Goal: Find specific page/section: Find specific page/section

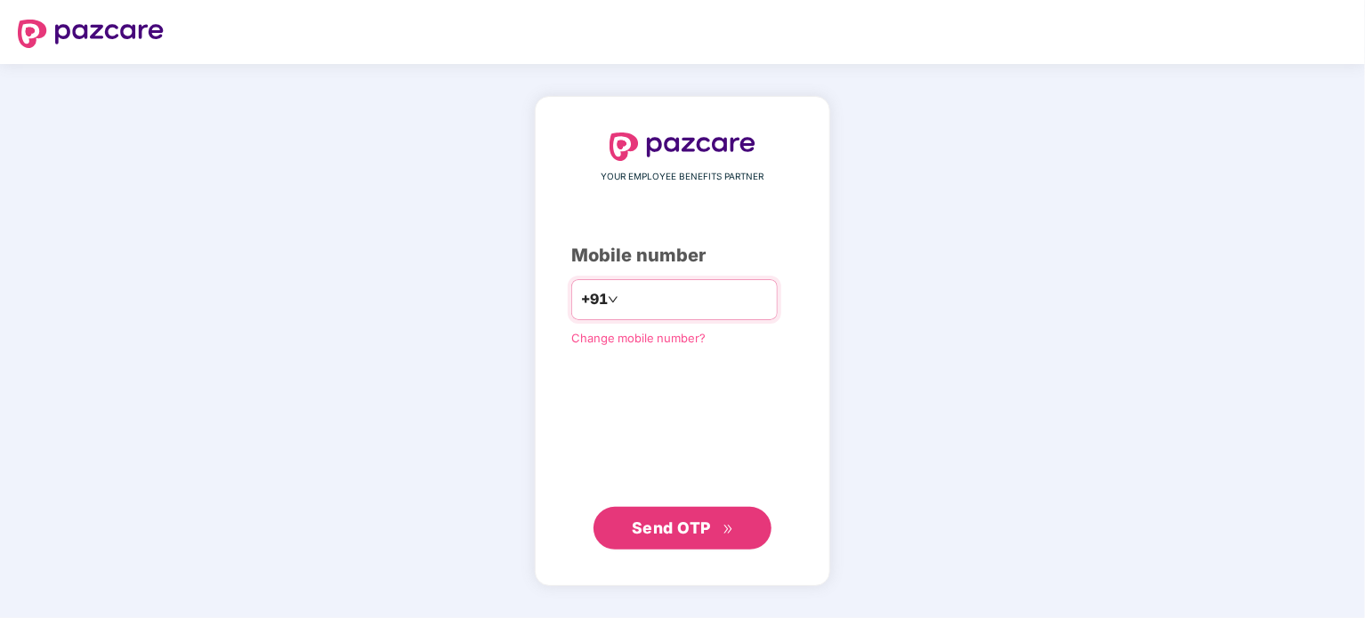
type input "**********"
click at [760, 537] on button "Send OTP" at bounding box center [682, 527] width 178 height 43
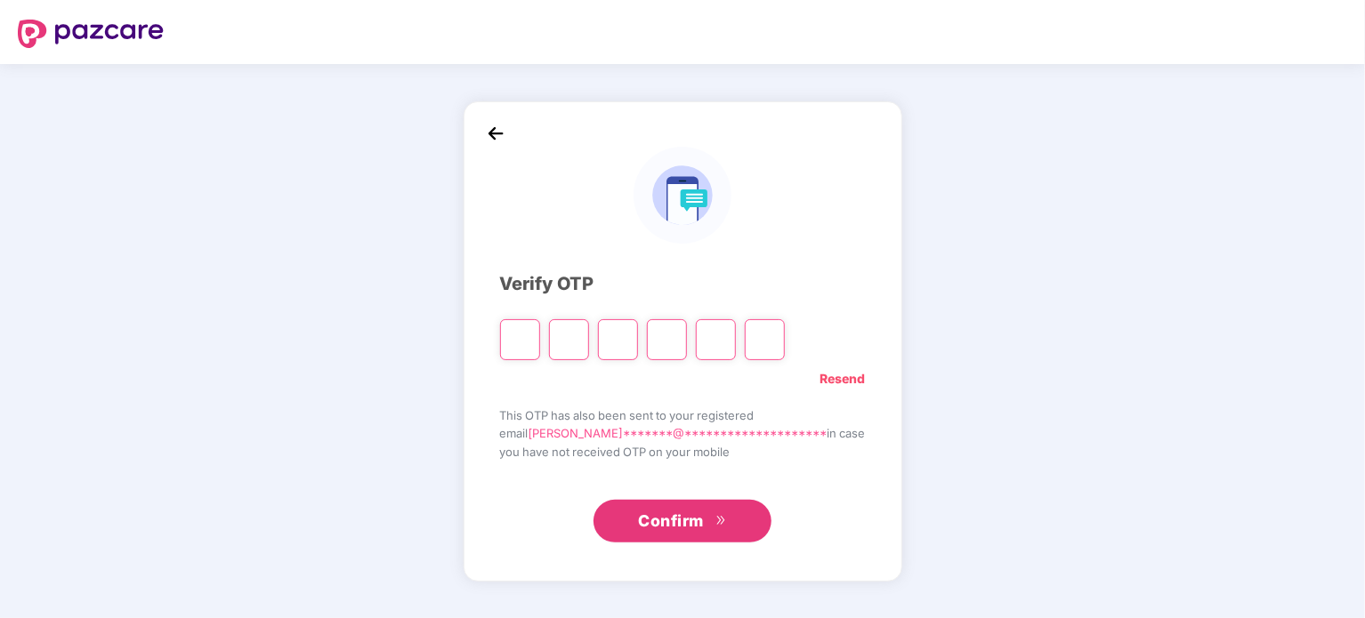
type input "*"
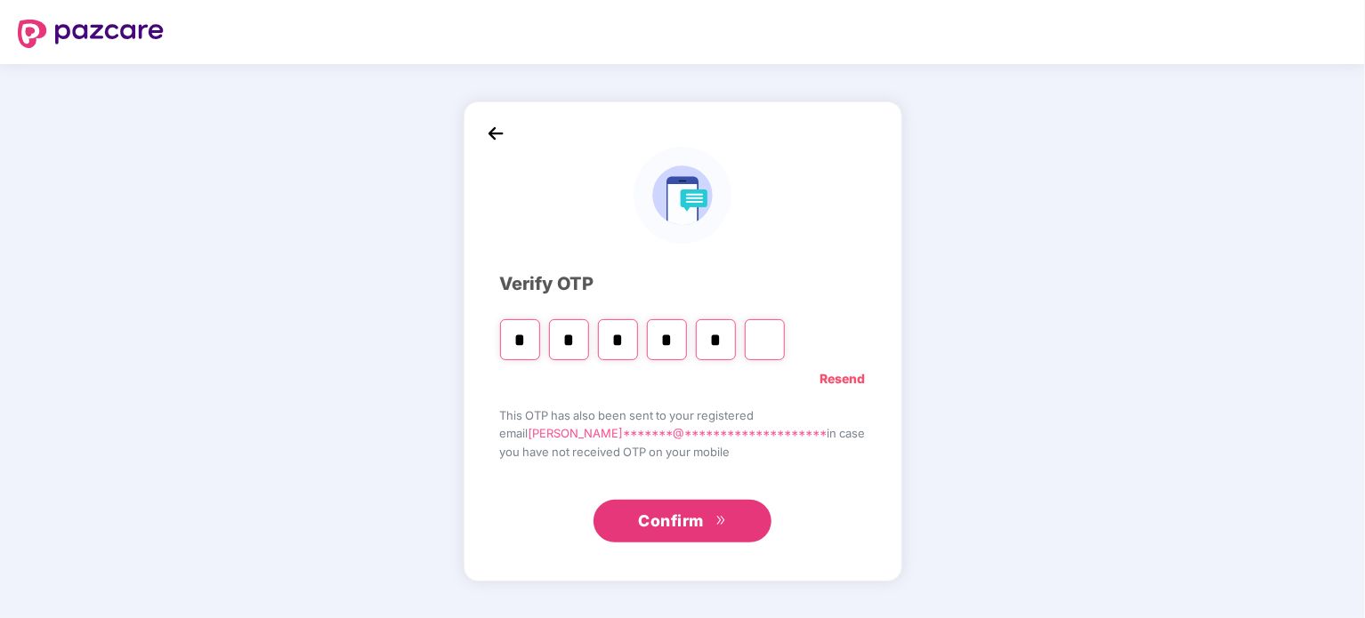
type input "*"
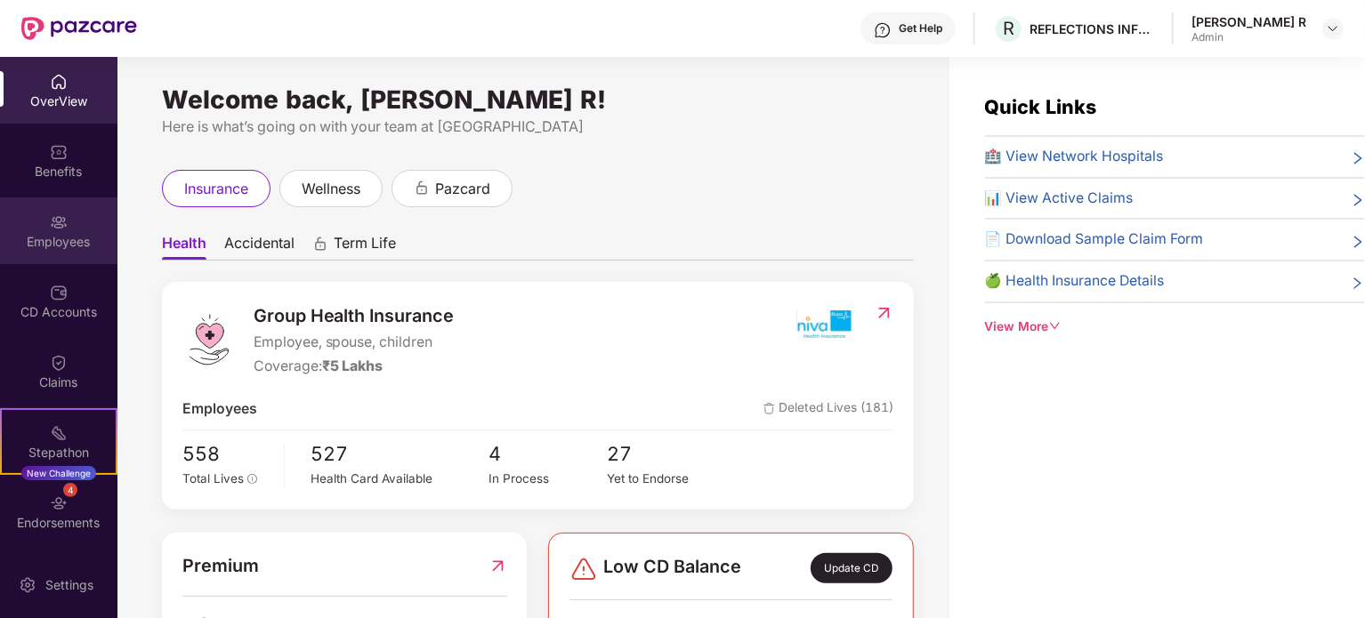
click at [59, 230] on div "Employees" at bounding box center [58, 230] width 117 height 67
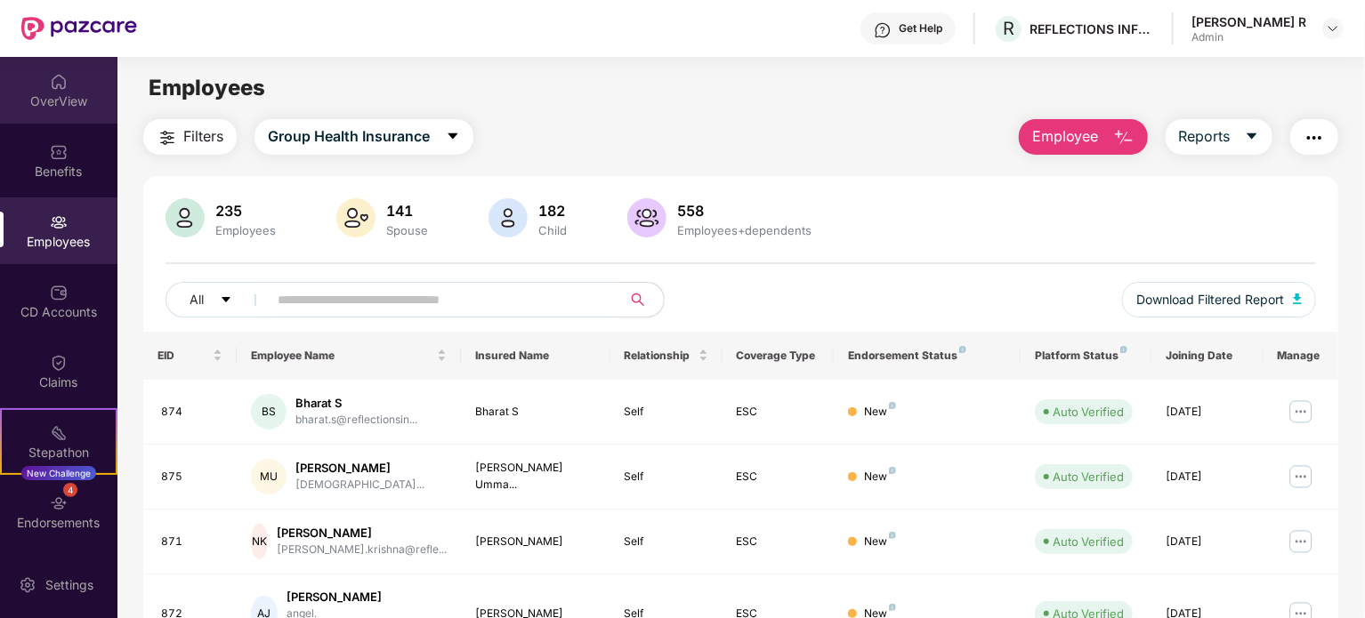
click at [82, 107] on div "OverView" at bounding box center [58, 102] width 117 height 18
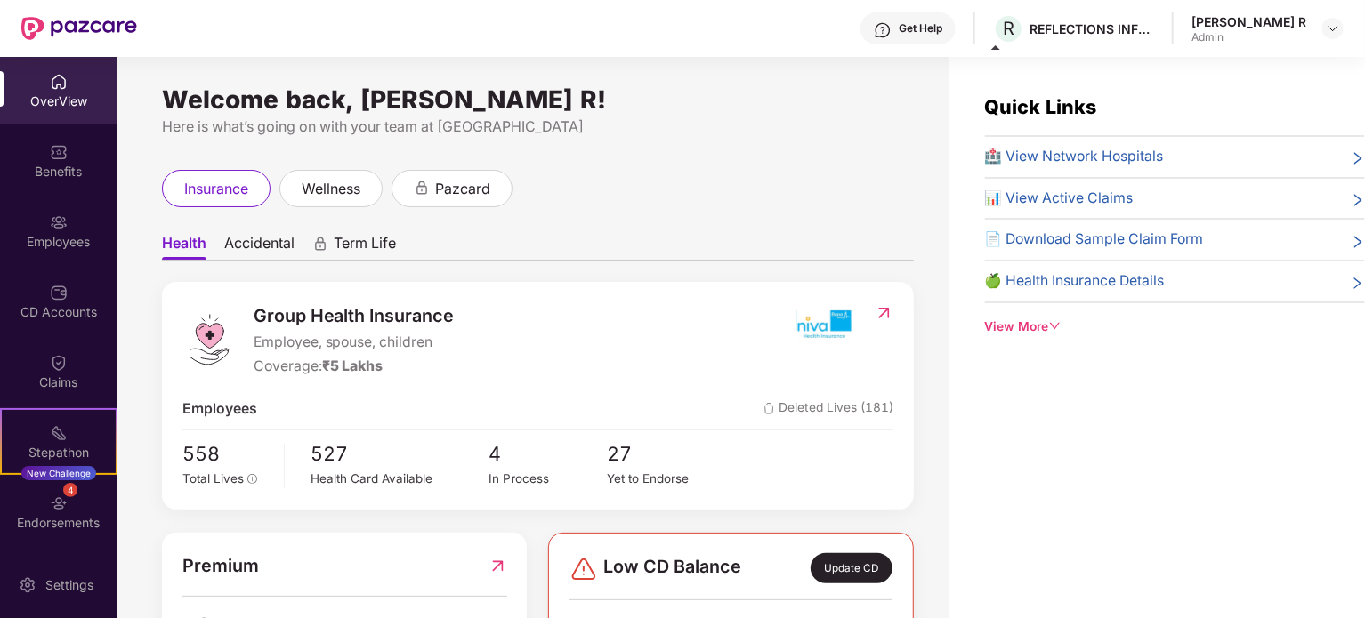
click at [1092, 157] on span "🏥 View Network Hospitals" at bounding box center [1074, 157] width 179 height 22
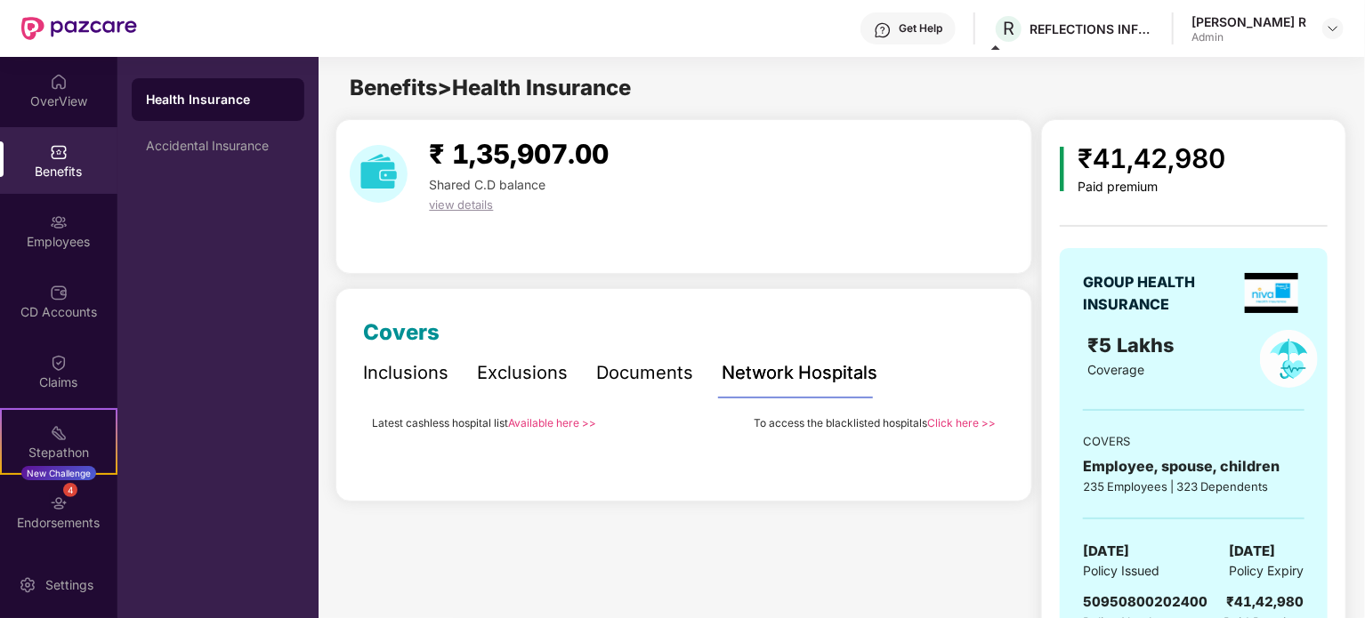
click at [551, 427] on link "Available here >>" at bounding box center [552, 422] width 88 height 13
